Goal: Task Accomplishment & Management: Manage account settings

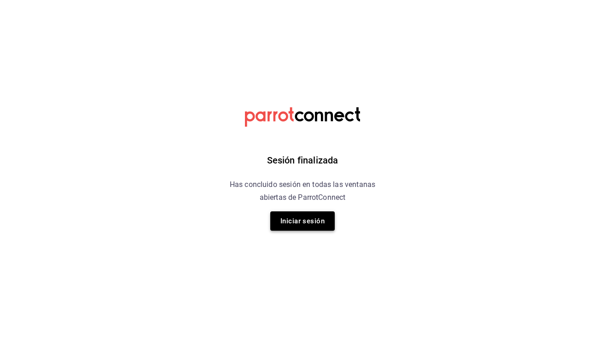
click at [293, 221] on button "Iniciar sesión" at bounding box center [302, 220] width 64 height 19
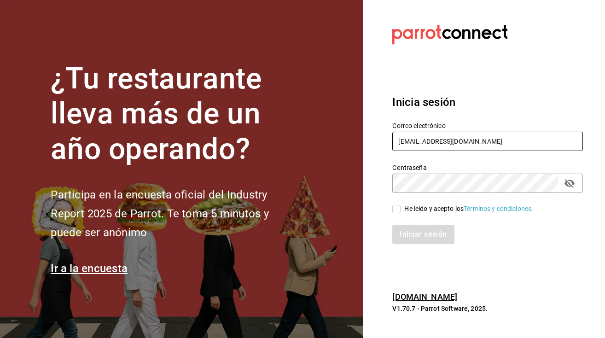
type input "multiuser@rocco.com"
click at [397, 209] on input "He leído y acepto los Términos y condiciones." at bounding box center [396, 209] width 8 height 8
checkbox input "true"
click at [414, 238] on button "Iniciar sesión" at bounding box center [423, 234] width 63 height 19
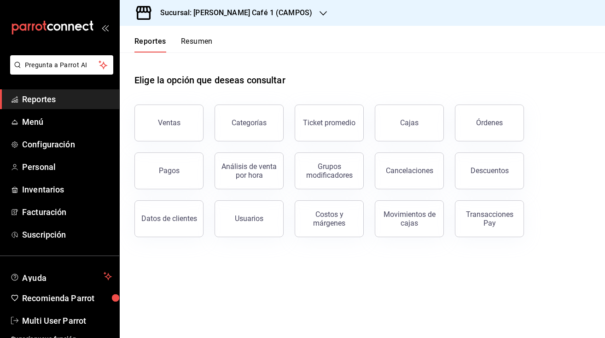
click at [202, 41] on button "Resumen" at bounding box center [197, 45] width 32 height 16
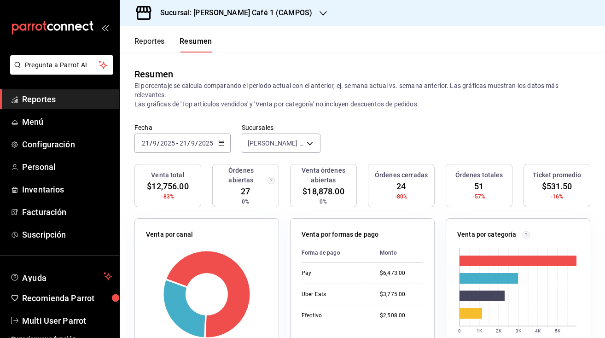
click at [243, 16] on h3 "Sucursal: [PERSON_NAME] Café 1 (CAMPOS)" at bounding box center [232, 12] width 159 height 11
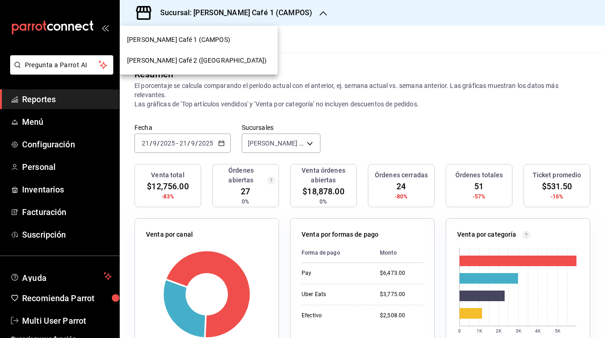
click at [203, 63] on span "[PERSON_NAME] Café 2 ([GEOGRAPHIC_DATA])" at bounding box center [197, 61] width 140 height 10
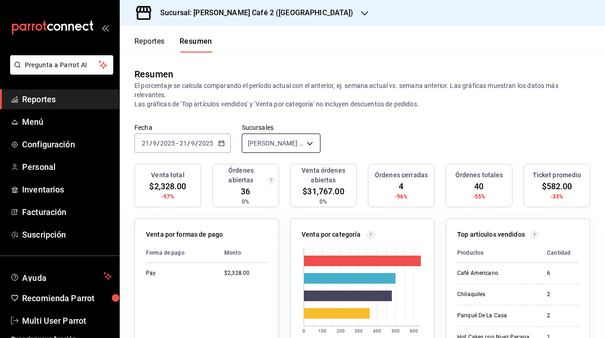
click at [261, 144] on body "Pregunta a Parrot AI Reportes Menú Configuración Personal Inventarios Facturaci…" at bounding box center [302, 169] width 605 height 338
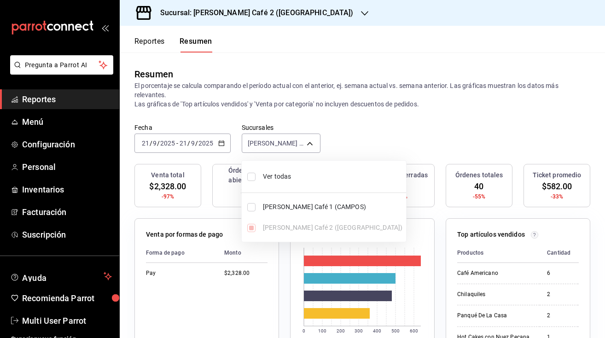
click at [251, 176] on input "checkbox" at bounding box center [251, 177] width 8 height 8
checkbox input "true"
type input "[object Object],[object Object]"
checkbox input "true"
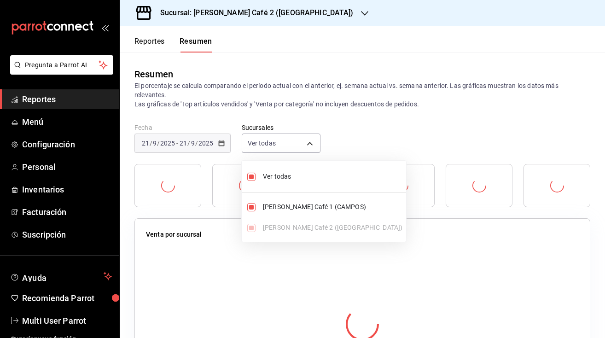
click at [355, 114] on div at bounding box center [302, 169] width 605 height 338
